Goal: Task Accomplishment & Management: Manage account settings

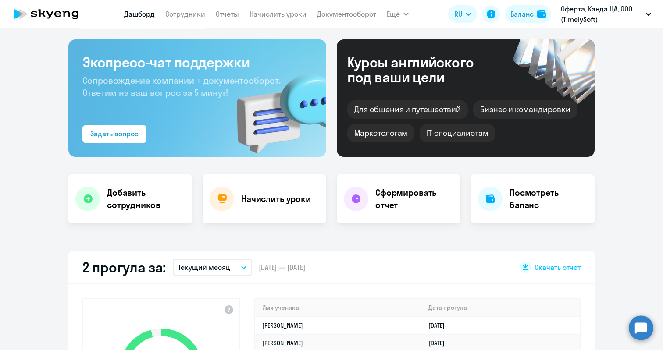
scroll to position [63, 0]
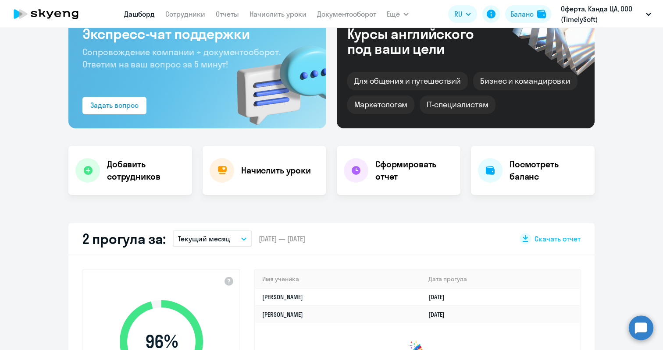
click at [239, 242] on button "Текущий месяц" at bounding box center [212, 239] width 79 height 17
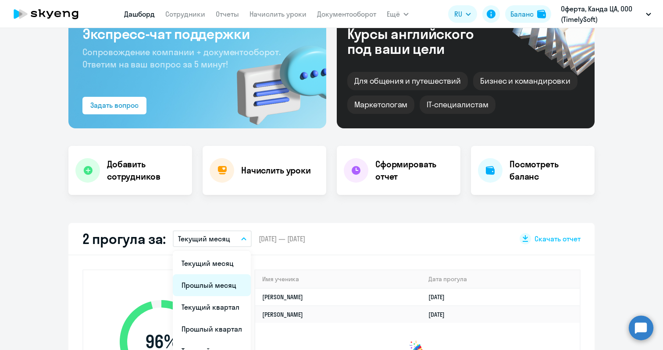
click at [219, 284] on li "Прошлый месяц" at bounding box center [212, 285] width 78 height 22
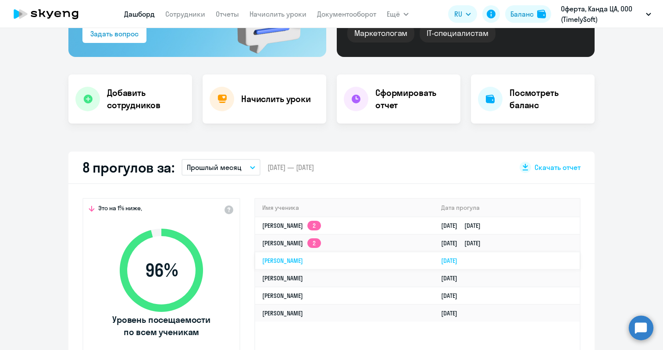
scroll to position [132, 0]
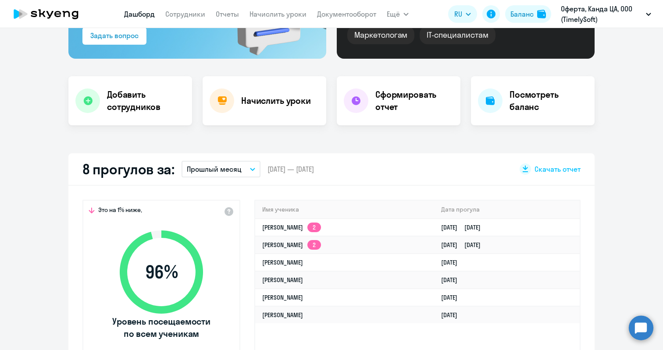
select select "30"
click at [248, 171] on button "Прошлый месяц" at bounding box center [220, 169] width 79 height 17
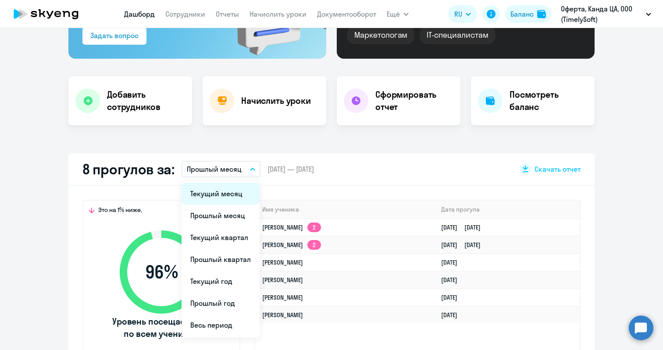
click at [225, 195] on li "Текущий месяц" at bounding box center [220, 194] width 78 height 22
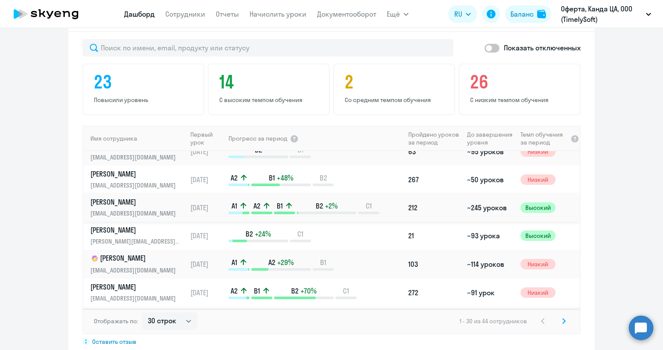
scroll to position [178, 0]
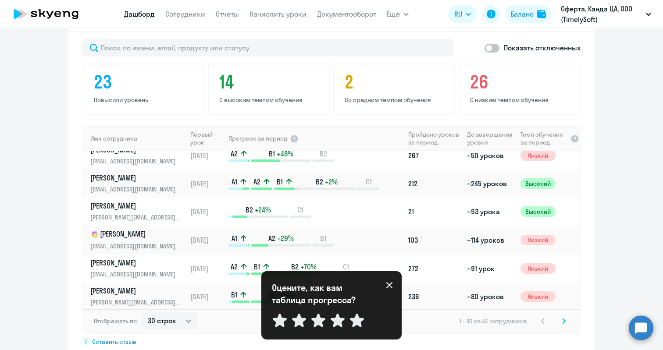
click at [392, 287] on icon at bounding box center [389, 285] width 7 height 7
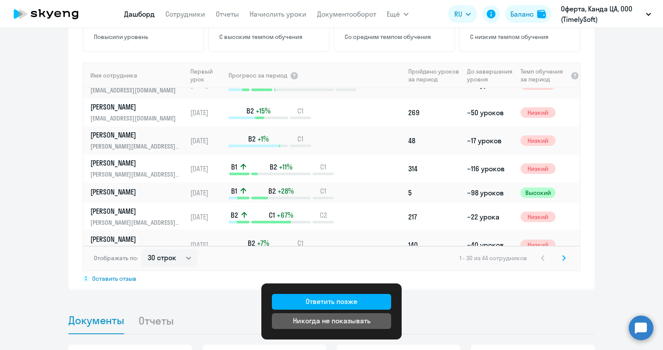
scroll to position [738, 0]
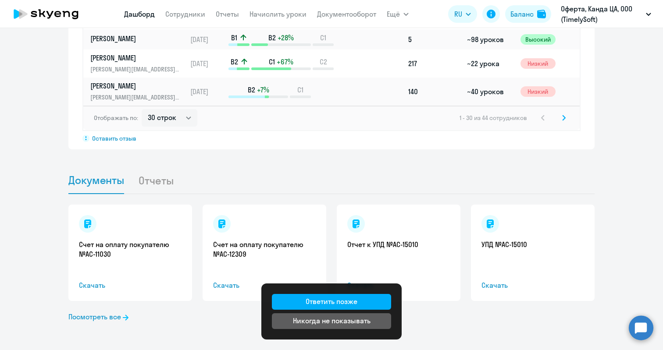
click at [558, 119] on svg-icon at bounding box center [563, 118] width 11 height 11
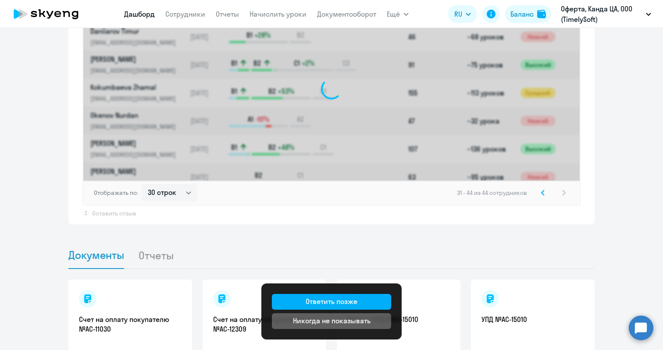
scroll to position [554, 0]
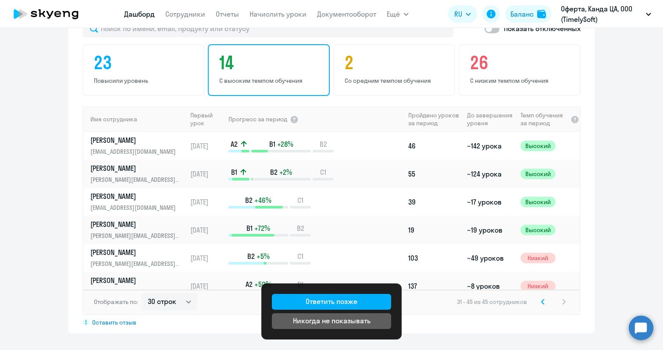
click at [261, 70] on h4 "14" at bounding box center [270, 62] width 102 height 21
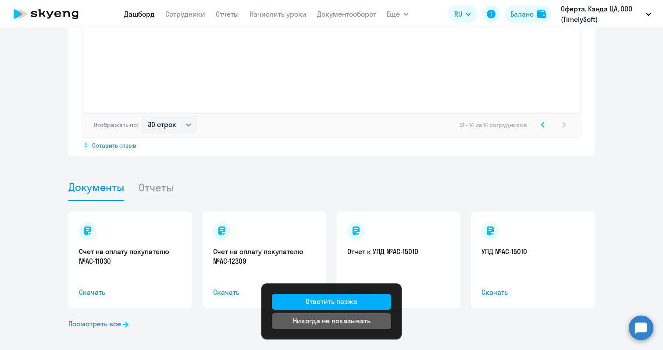
scroll to position [719, 0]
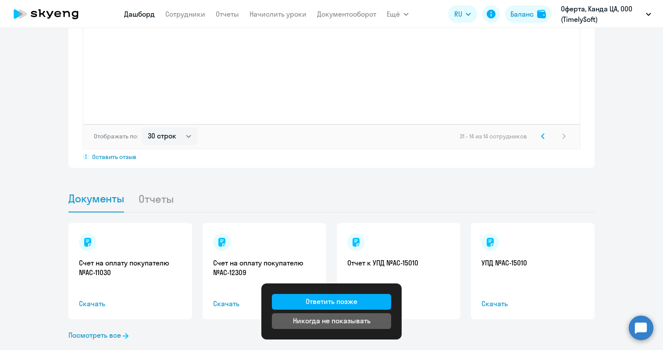
click at [541, 138] on icon at bounding box center [542, 136] width 3 height 5
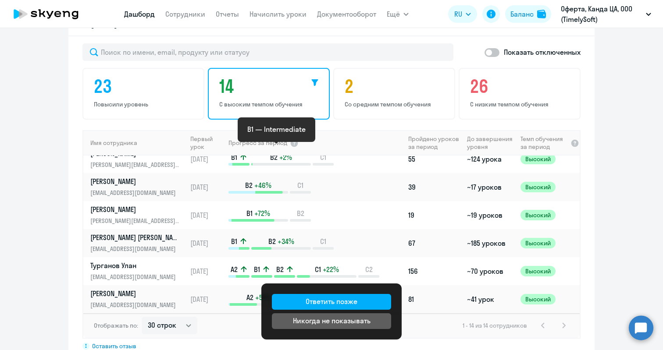
scroll to position [582, 0]
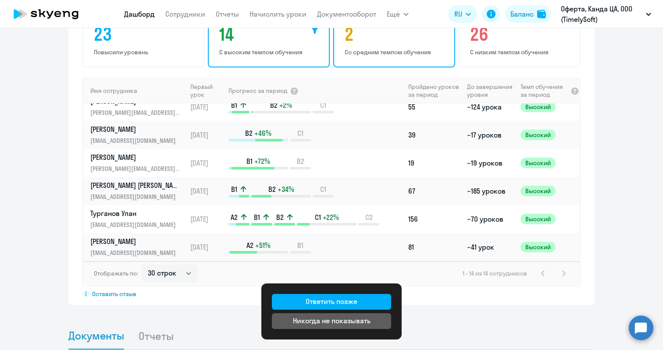
click at [372, 57] on div "2 Со средним темпом обучения" at bounding box center [394, 42] width 122 height 52
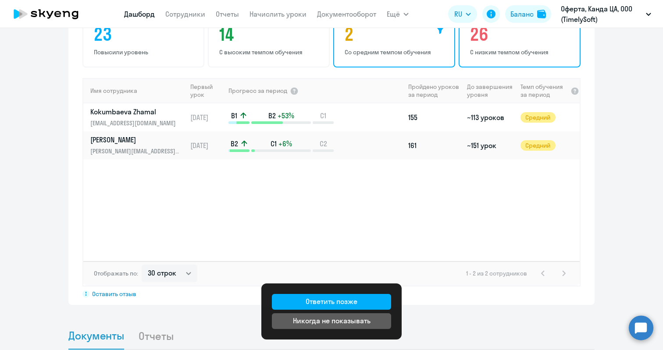
click at [477, 39] on h4 "26" at bounding box center [521, 34] width 102 height 21
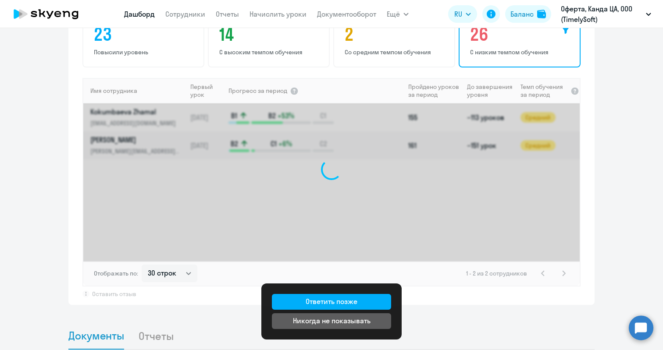
scroll to position [548, 0]
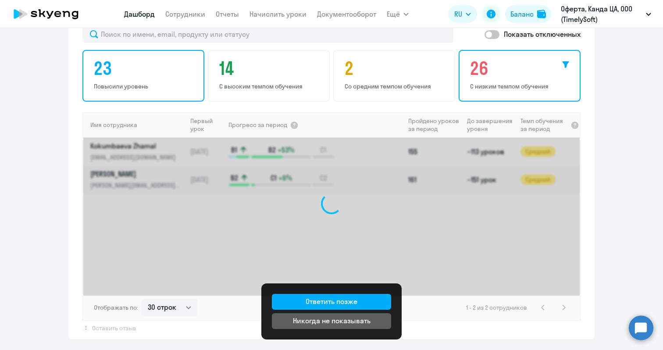
click at [106, 75] on h4 "23" at bounding box center [145, 68] width 102 height 21
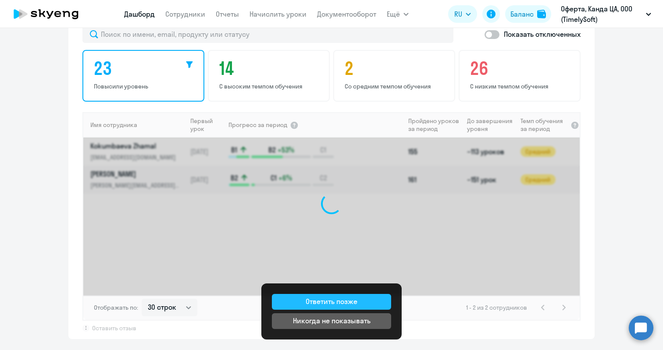
click at [347, 300] on div "Ответить позже" at bounding box center [332, 301] width 52 height 11
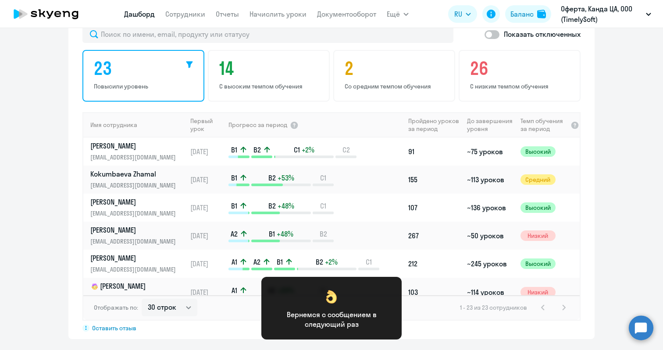
click at [159, 88] on p "Повысили уровень" at bounding box center [145, 86] width 102 height 8
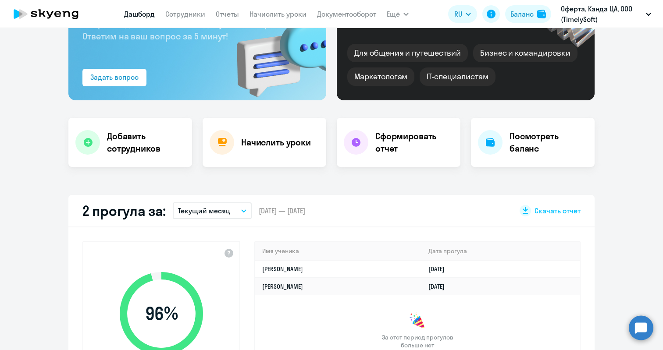
scroll to position [0, 0]
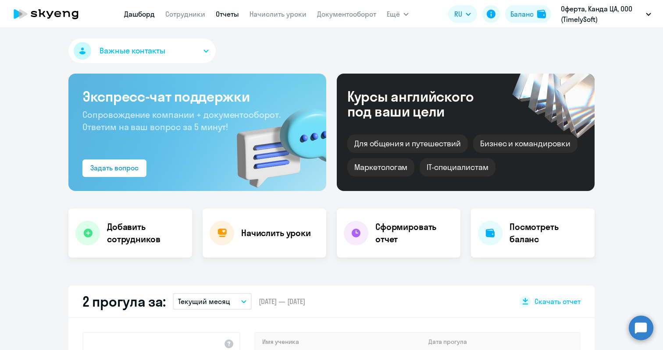
click at [224, 14] on link "Отчеты" at bounding box center [227, 14] width 23 height 9
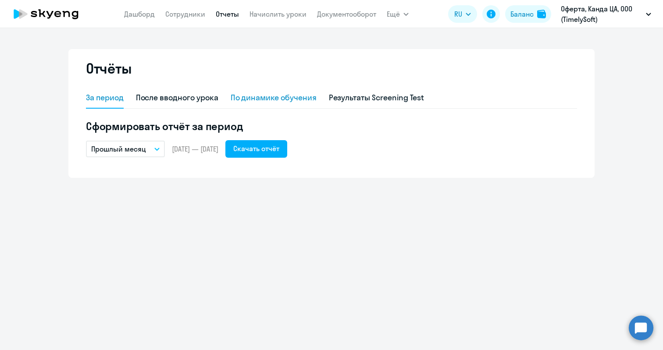
click at [259, 98] on div "По динамике обучения" at bounding box center [274, 97] width 86 height 11
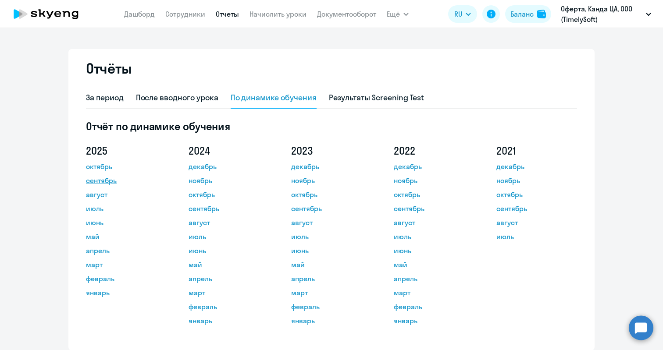
click at [101, 179] on link "сентябрь" at bounding box center [125, 180] width 79 height 11
